Goal: Feedback & Contribution: Leave review/rating

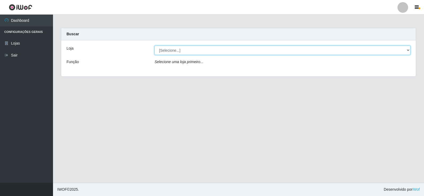
click at [408, 51] on select "[Selecione...] Supermercado Manaira" at bounding box center [282, 50] width 256 height 9
select select "443"
click at [154, 46] on select "[Selecione...] Supermercado Manaira" at bounding box center [282, 50] width 256 height 9
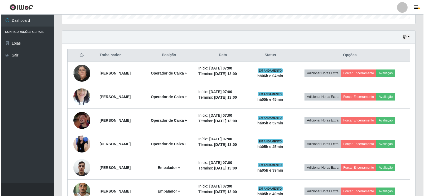
scroll to position [185, 0]
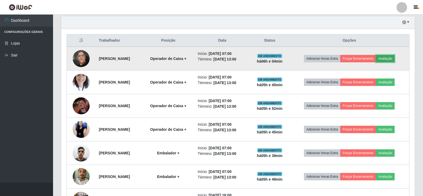
click at [392, 61] on button "Avaliação" at bounding box center [384, 58] width 19 height 7
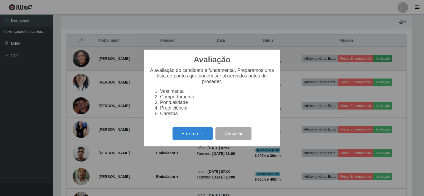
scroll to position [110, 351]
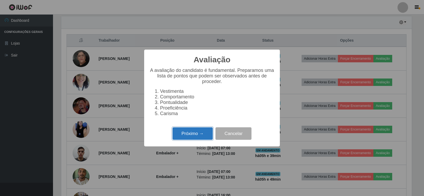
click at [199, 135] on button "Próximo →" at bounding box center [192, 133] width 40 height 12
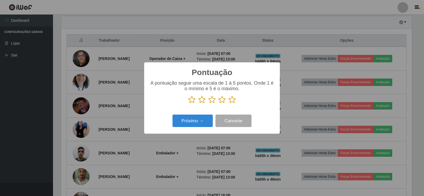
click at [231, 101] on icon at bounding box center [231, 100] width 7 height 8
click at [228, 104] on input "radio" at bounding box center [228, 104] width 0 height 0
click at [203, 125] on button "Próximo →" at bounding box center [192, 120] width 40 height 12
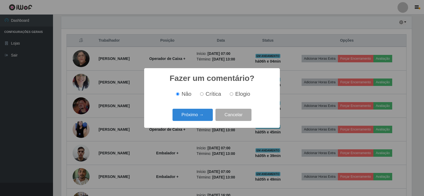
click at [232, 95] on input "Elogio" at bounding box center [231, 93] width 3 height 3
radio input "true"
click at [206, 117] on button "Próximo →" at bounding box center [192, 115] width 40 height 12
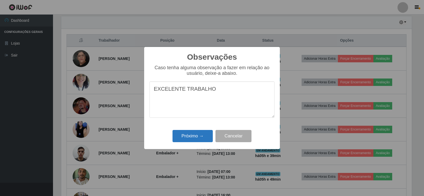
type textarea "EXCELENTE TRABALHO"
click at [194, 138] on button "Próximo →" at bounding box center [192, 136] width 40 height 12
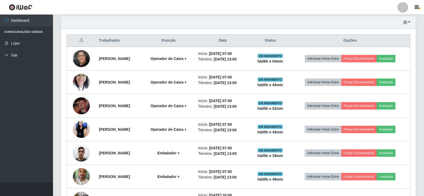
scroll to position [110, 353]
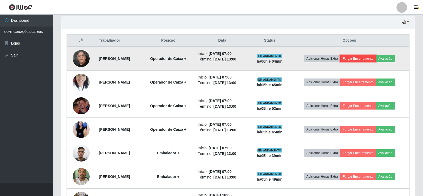
click at [370, 59] on button "Forçar Encerramento" at bounding box center [358, 58] width 36 height 7
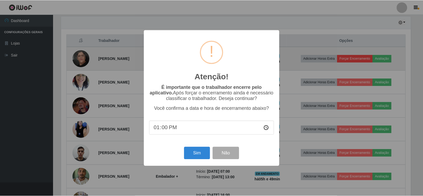
scroll to position [110, 351]
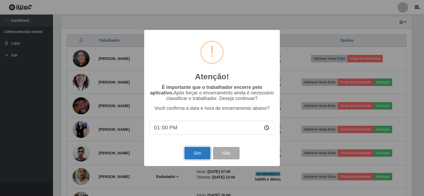
click at [198, 155] on button "Sim" at bounding box center [197, 153] width 26 height 12
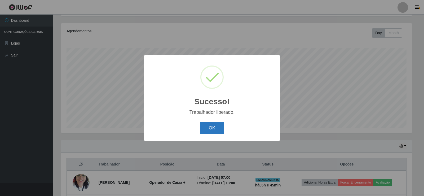
drag, startPoint x: 208, startPoint y: 126, endPoint x: 211, endPoint y: 126, distance: 3.2
click at [209, 126] on button "OK" at bounding box center [212, 128] width 25 height 12
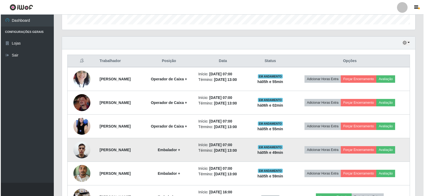
scroll to position [192, 0]
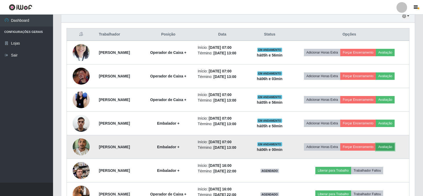
click at [394, 145] on button "Avaliação" at bounding box center [384, 146] width 19 height 7
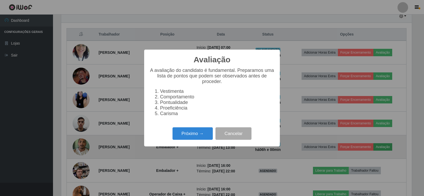
scroll to position [110, 351]
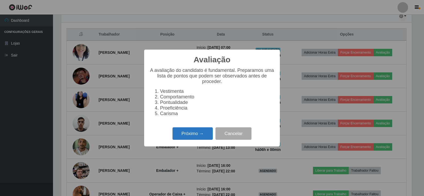
click at [197, 133] on button "Próximo →" at bounding box center [192, 133] width 40 height 12
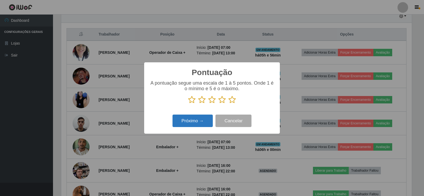
scroll to position [264833, 264593]
click at [234, 100] on icon at bounding box center [231, 100] width 7 height 8
click at [228, 104] on input "radio" at bounding box center [228, 104] width 0 height 0
click at [204, 122] on button "Próximo →" at bounding box center [192, 120] width 40 height 12
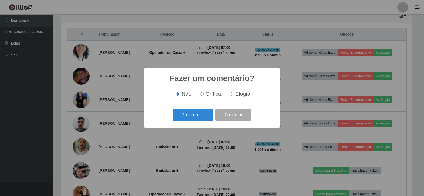
drag, startPoint x: 232, startPoint y: 94, endPoint x: 210, endPoint y: 116, distance: 31.3
click at [232, 95] on input "Elogio" at bounding box center [231, 93] width 3 height 3
radio input "true"
click at [200, 119] on button "Próximo →" at bounding box center [192, 115] width 40 height 12
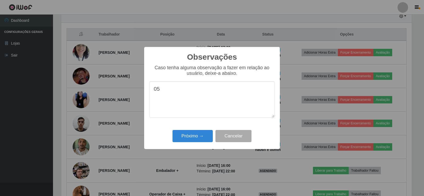
type textarea "0"
drag, startPoint x: 154, startPoint y: 90, endPoint x: 282, endPoint y: 99, distance: 128.0
click at [283, 99] on div "Observações × Caso tenha alguma observação a fazer em relação ao usuário, deixe…" at bounding box center [212, 98] width 424 height 196
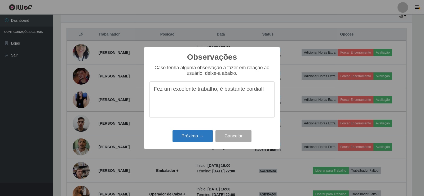
type textarea "Fez um excelente trabalho, é bastante cordial!"
click at [187, 135] on button "Próximo →" at bounding box center [192, 136] width 40 height 12
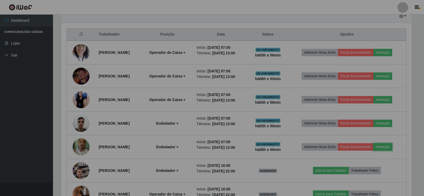
scroll to position [110, 353]
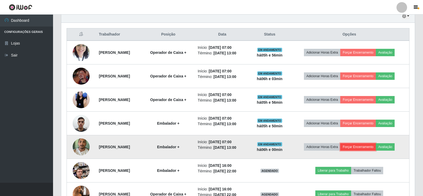
click at [373, 147] on button "Forçar Encerramento" at bounding box center [358, 146] width 36 height 7
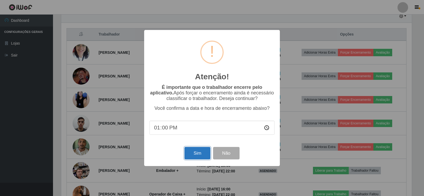
click at [193, 154] on button "Sim" at bounding box center [197, 153] width 26 height 12
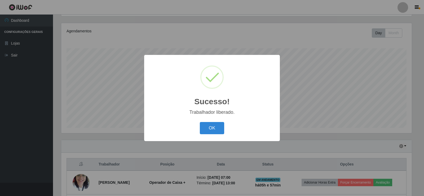
click at [214, 135] on div "OK Cancel" at bounding box center [211, 127] width 125 height 15
click at [218, 126] on button "OK" at bounding box center [212, 128] width 25 height 12
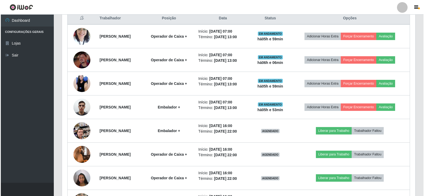
scroll to position [194, 0]
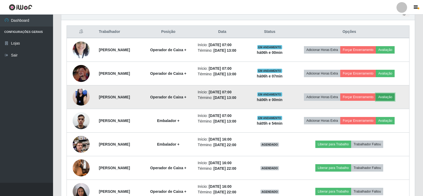
click at [392, 97] on button "Avaliação" at bounding box center [384, 96] width 19 height 7
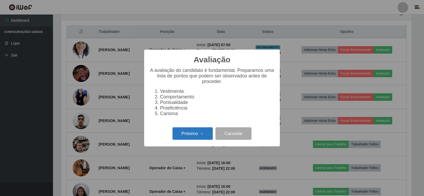
click at [200, 140] on button "Próximo →" at bounding box center [192, 133] width 40 height 12
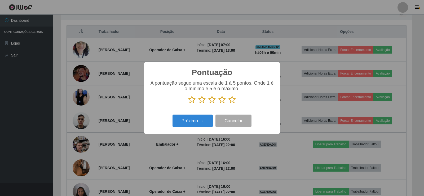
click at [231, 101] on icon at bounding box center [231, 100] width 7 height 8
click at [228, 104] on input "radio" at bounding box center [228, 104] width 0 height 0
click at [199, 119] on button "Próximo →" at bounding box center [192, 120] width 40 height 12
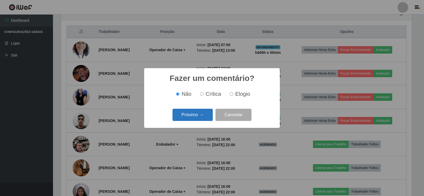
click at [203, 119] on button "Próximo →" at bounding box center [192, 115] width 40 height 12
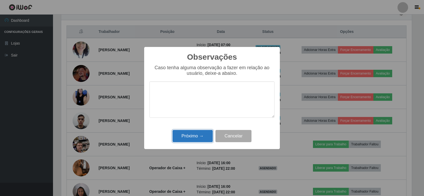
click at [200, 134] on button "Próximo →" at bounding box center [192, 136] width 40 height 12
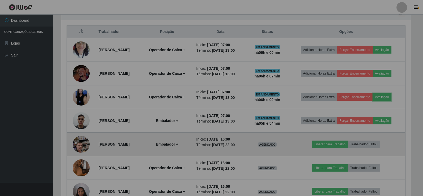
scroll to position [110, 353]
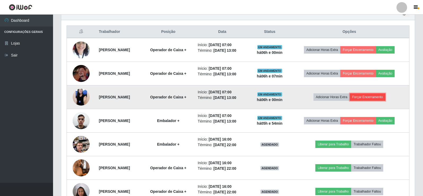
click at [377, 97] on button "Forçar Encerramento" at bounding box center [367, 96] width 36 height 7
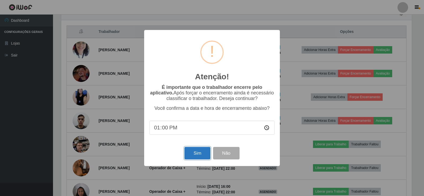
click at [198, 153] on button "Sim" at bounding box center [197, 153] width 26 height 12
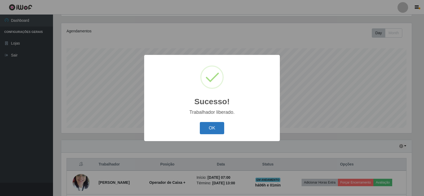
click at [218, 131] on button "OK" at bounding box center [212, 128] width 25 height 12
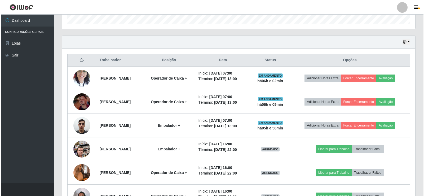
scroll to position [168, 0]
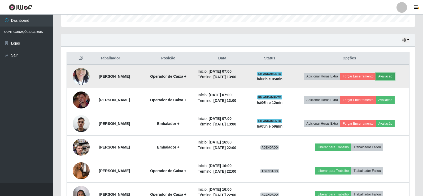
click at [394, 73] on button "Avaliação" at bounding box center [384, 76] width 19 height 7
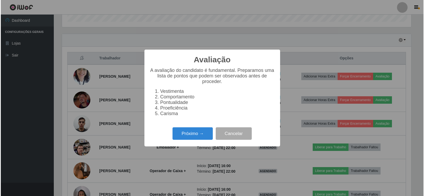
scroll to position [110, 351]
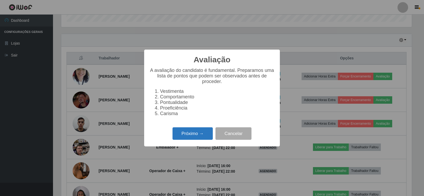
click at [202, 136] on button "Próximo →" at bounding box center [192, 133] width 40 height 12
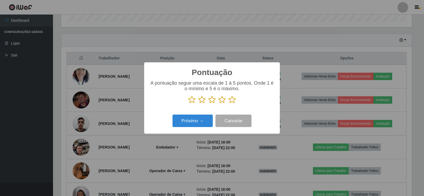
scroll to position [264833, 264593]
click at [232, 102] on icon at bounding box center [231, 100] width 7 height 8
click at [228, 104] on input "radio" at bounding box center [228, 104] width 0 height 0
click at [208, 124] on button "Próximo →" at bounding box center [192, 120] width 40 height 12
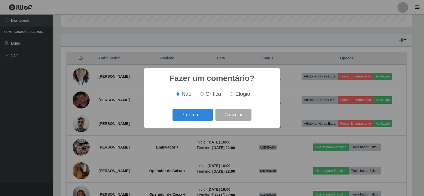
click at [232, 94] on input "Elogio" at bounding box center [231, 93] width 3 height 3
radio input "true"
click at [202, 115] on button "Próximo →" at bounding box center [192, 115] width 40 height 12
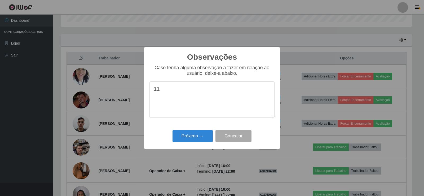
type textarea "1"
type textarea "fez um excelente trabalho"
click at [203, 133] on button "Próximo →" at bounding box center [192, 136] width 40 height 12
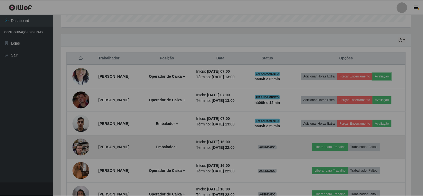
scroll to position [110, 353]
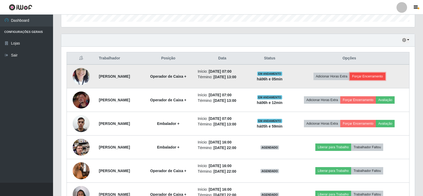
click at [367, 77] on button "Forçar Encerramento" at bounding box center [367, 76] width 36 height 7
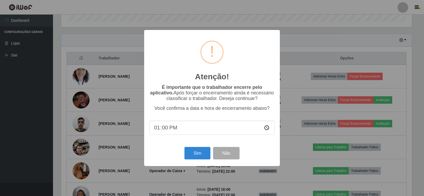
click at [166, 130] on input "13:00" at bounding box center [211, 128] width 125 height 14
type input "13:07"
click at [191, 154] on button "Sim" at bounding box center [197, 153] width 26 height 12
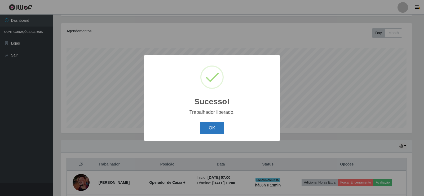
click at [218, 129] on button "OK" at bounding box center [212, 128] width 25 height 12
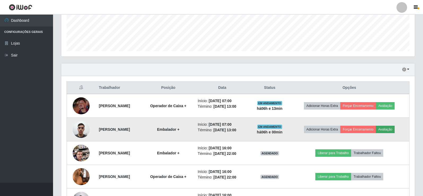
scroll to position [141, 0]
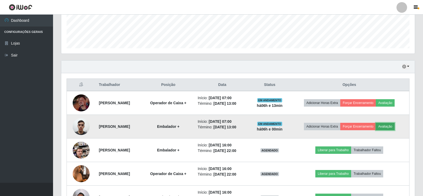
click at [390, 128] on button "Avaliação" at bounding box center [384, 126] width 19 height 7
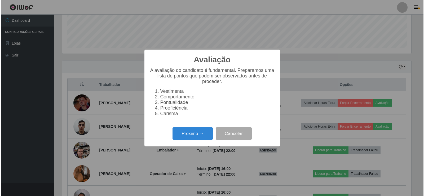
scroll to position [110, 351]
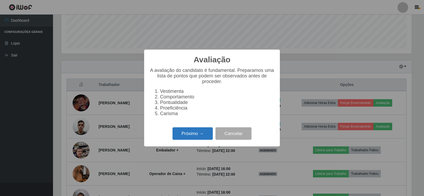
click at [201, 135] on button "Próximo →" at bounding box center [192, 133] width 40 height 12
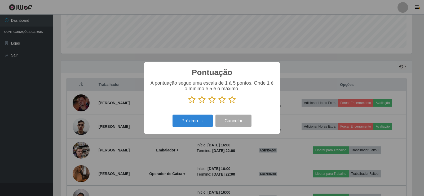
click at [231, 100] on icon at bounding box center [231, 100] width 7 height 8
click at [228, 104] on input "radio" at bounding box center [228, 104] width 0 height 0
click at [206, 119] on button "Próximo →" at bounding box center [192, 120] width 40 height 12
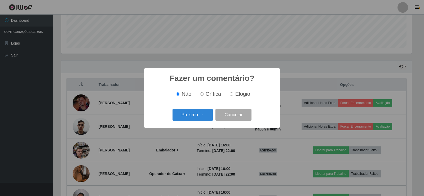
click at [230, 94] on input "Elogio" at bounding box center [231, 93] width 3 height 3
radio input "true"
click at [198, 113] on button "Próximo →" at bounding box center [192, 115] width 40 height 12
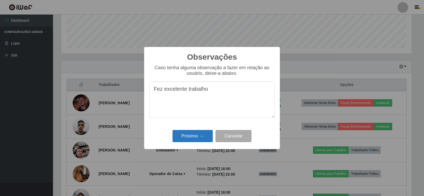
type textarea "Fez excelente trabalho"
click at [203, 134] on button "Próximo →" at bounding box center [192, 136] width 40 height 12
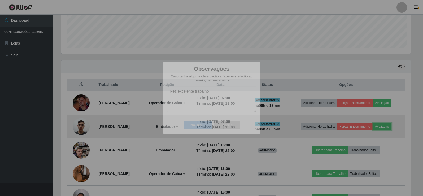
scroll to position [110, 353]
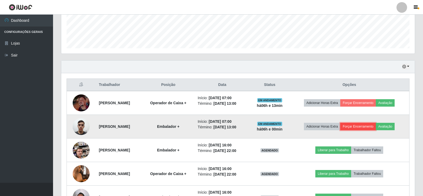
click at [370, 127] on button "Forçar Encerramento" at bounding box center [358, 126] width 36 height 7
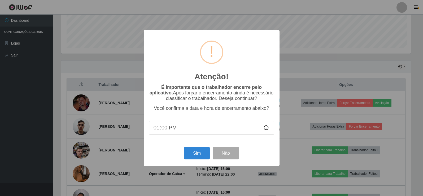
scroll to position [110, 351]
click at [166, 131] on input "13:00" at bounding box center [211, 128] width 125 height 14
type input "13:08"
click at [196, 158] on button "Sim" at bounding box center [197, 153] width 26 height 12
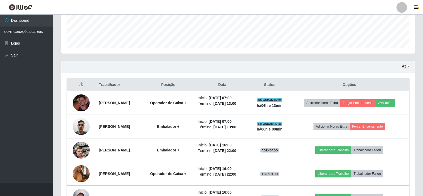
scroll to position [0, 0]
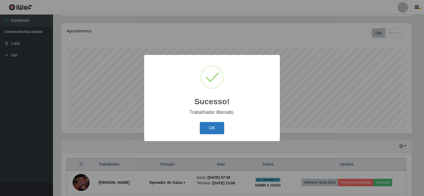
click at [208, 130] on button "OK" at bounding box center [212, 128] width 25 height 12
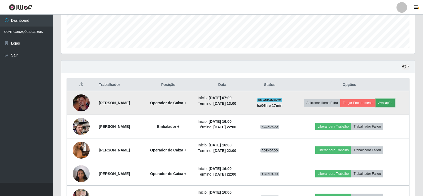
click at [394, 101] on button "Avaliação" at bounding box center [384, 102] width 19 height 7
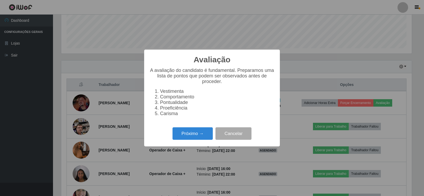
scroll to position [110, 351]
click at [201, 137] on button "Próximo →" at bounding box center [192, 133] width 40 height 12
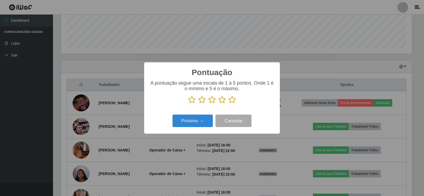
scroll to position [264833, 264593]
click at [233, 102] on icon at bounding box center [231, 100] width 7 height 8
click at [228, 104] on input "radio" at bounding box center [228, 104] width 0 height 0
click at [200, 121] on button "Próximo →" at bounding box center [192, 120] width 40 height 12
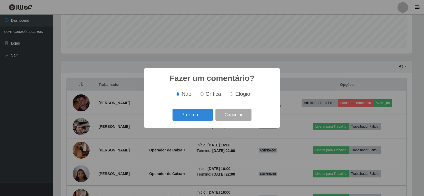
click at [231, 93] on input "Elogio" at bounding box center [231, 93] width 3 height 3
radio input "true"
click at [203, 115] on button "Próximo →" at bounding box center [192, 115] width 40 height 12
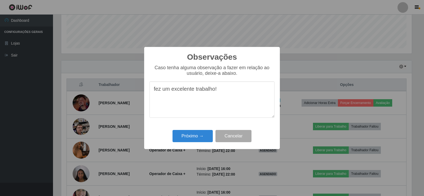
click at [155, 89] on textarea "fez um excelente trabalho!" at bounding box center [211, 99] width 125 height 36
type textarea "Fez um excelente trabalho!"
click at [197, 134] on button "Próximo →" at bounding box center [192, 136] width 40 height 12
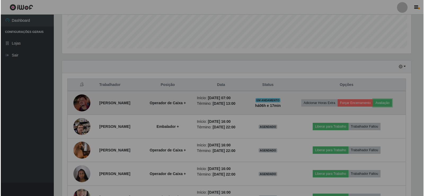
scroll to position [110, 353]
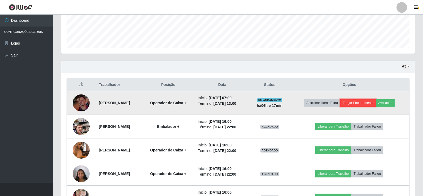
click at [364, 104] on button "Forçar Encerramento" at bounding box center [358, 102] width 36 height 7
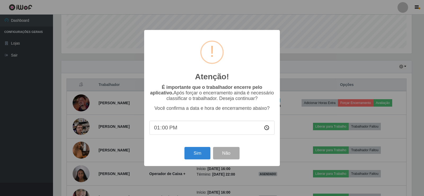
click at [163, 129] on input "13:00" at bounding box center [211, 128] width 125 height 14
type input "13:12"
click at [194, 151] on button "Sim" at bounding box center [197, 153] width 26 height 12
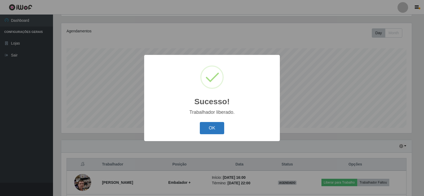
click at [218, 125] on button "OK" at bounding box center [212, 128] width 25 height 12
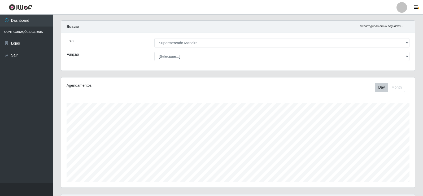
scroll to position [0, 0]
